Goal: Information Seeking & Learning: Learn about a topic

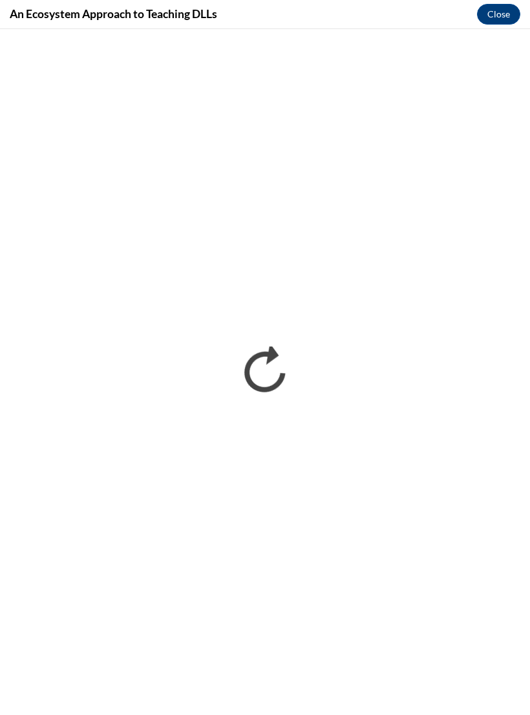
scroll to position [1501, 0]
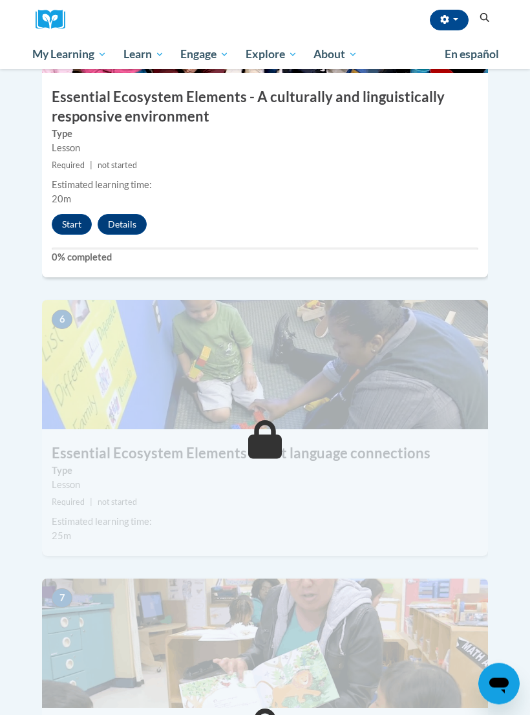
scroll to position [1830, 0]
click at [74, 214] on button "Start" at bounding box center [72, 224] width 40 height 21
